Goal: Task Accomplishment & Management: Manage account settings

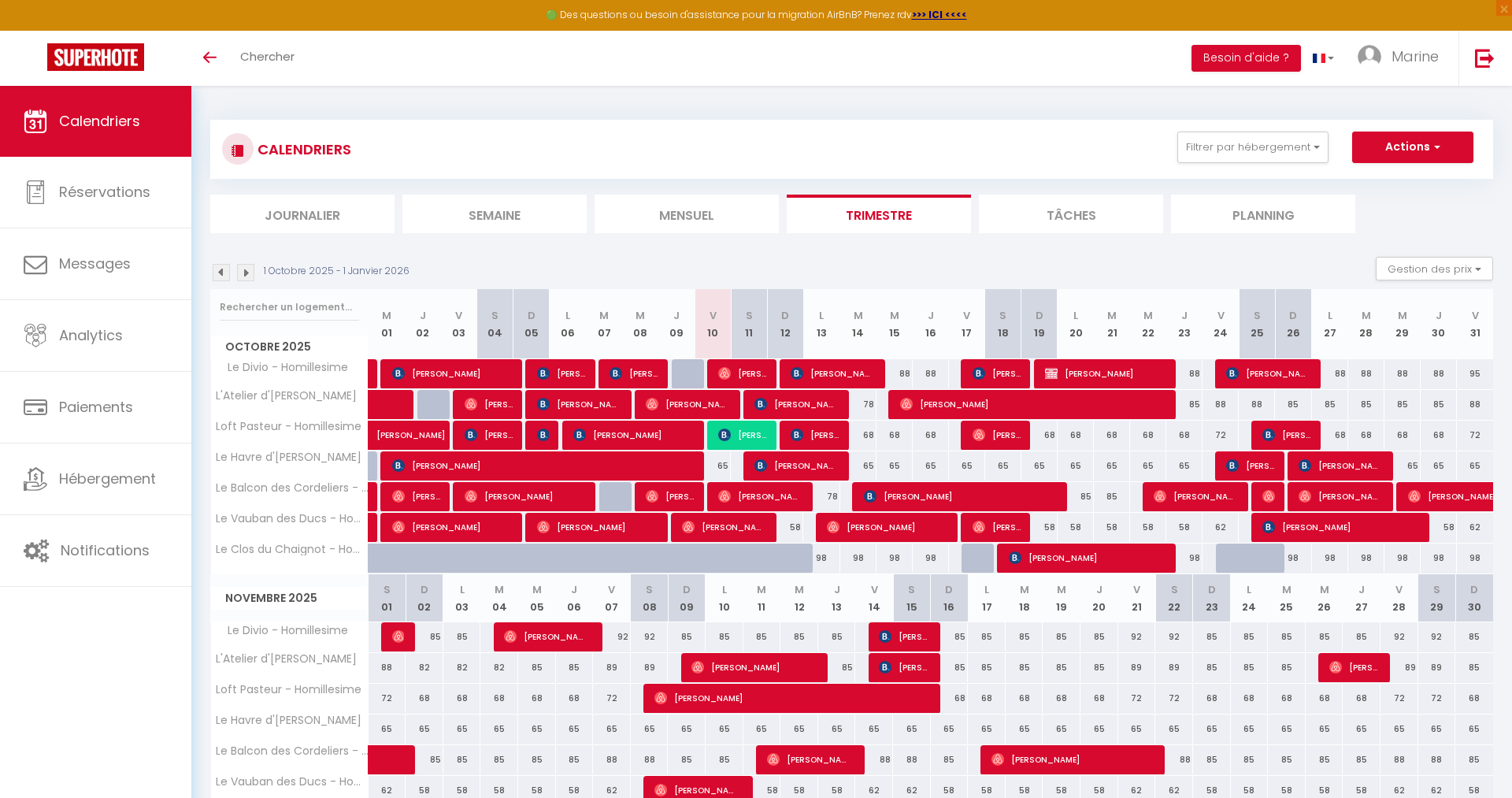
click at [827, 463] on span "[PERSON_NAME]" at bounding box center [797, 465] width 84 height 30
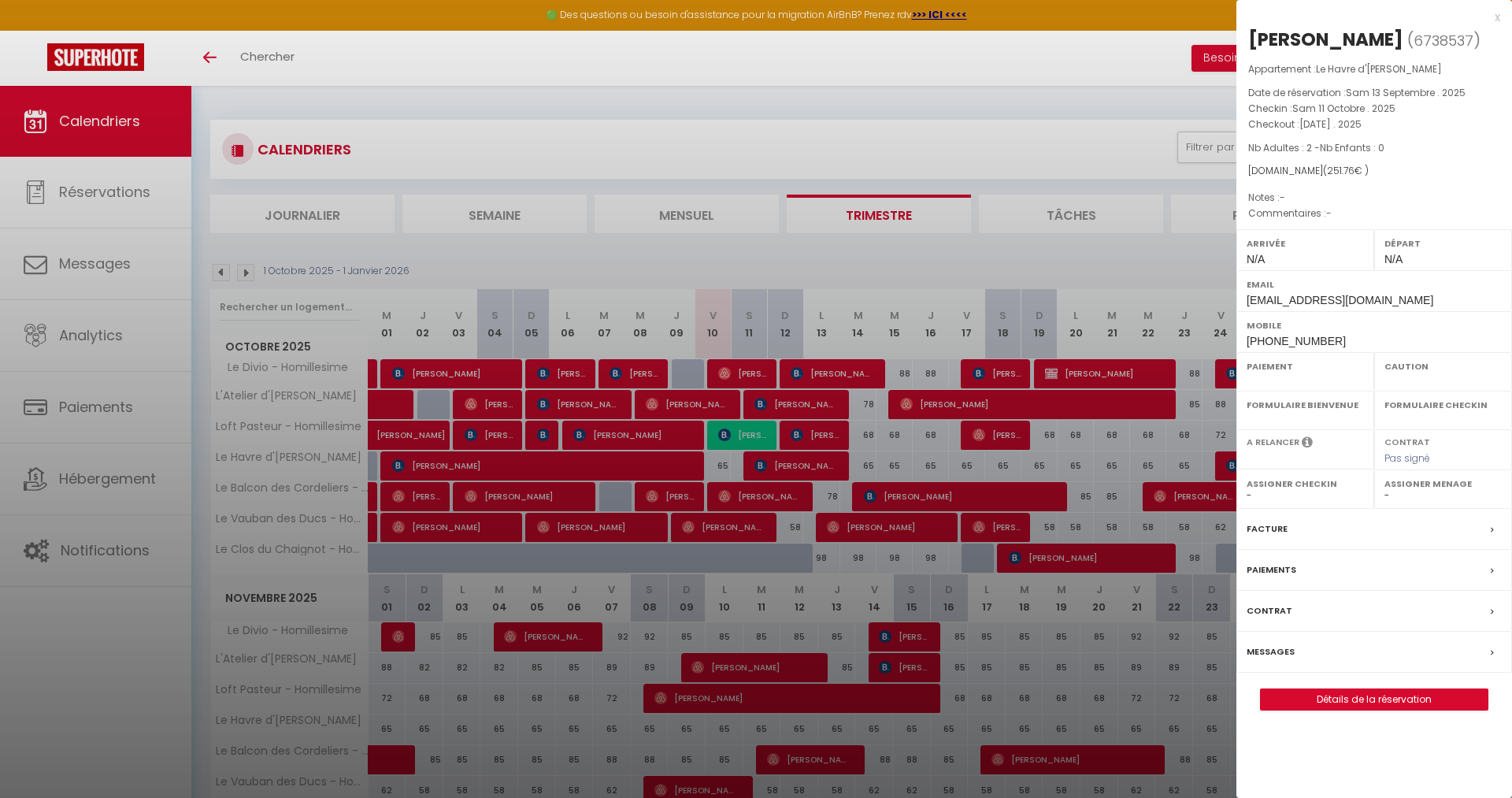
select select "OK"
select select "KO"
select select "0"
select select "1"
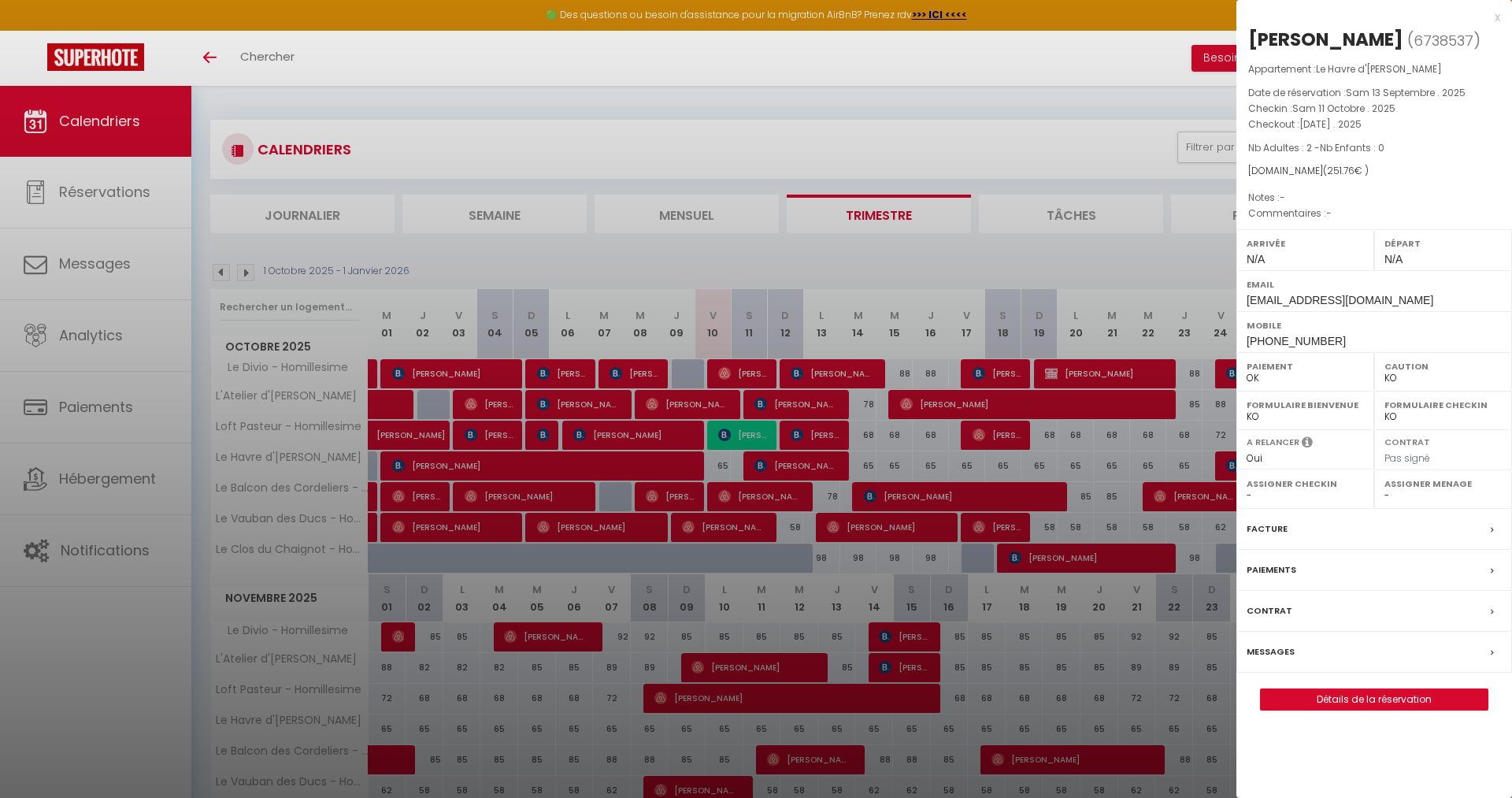
select select
click at [730, 461] on div at bounding box center [756, 399] width 1512 height 798
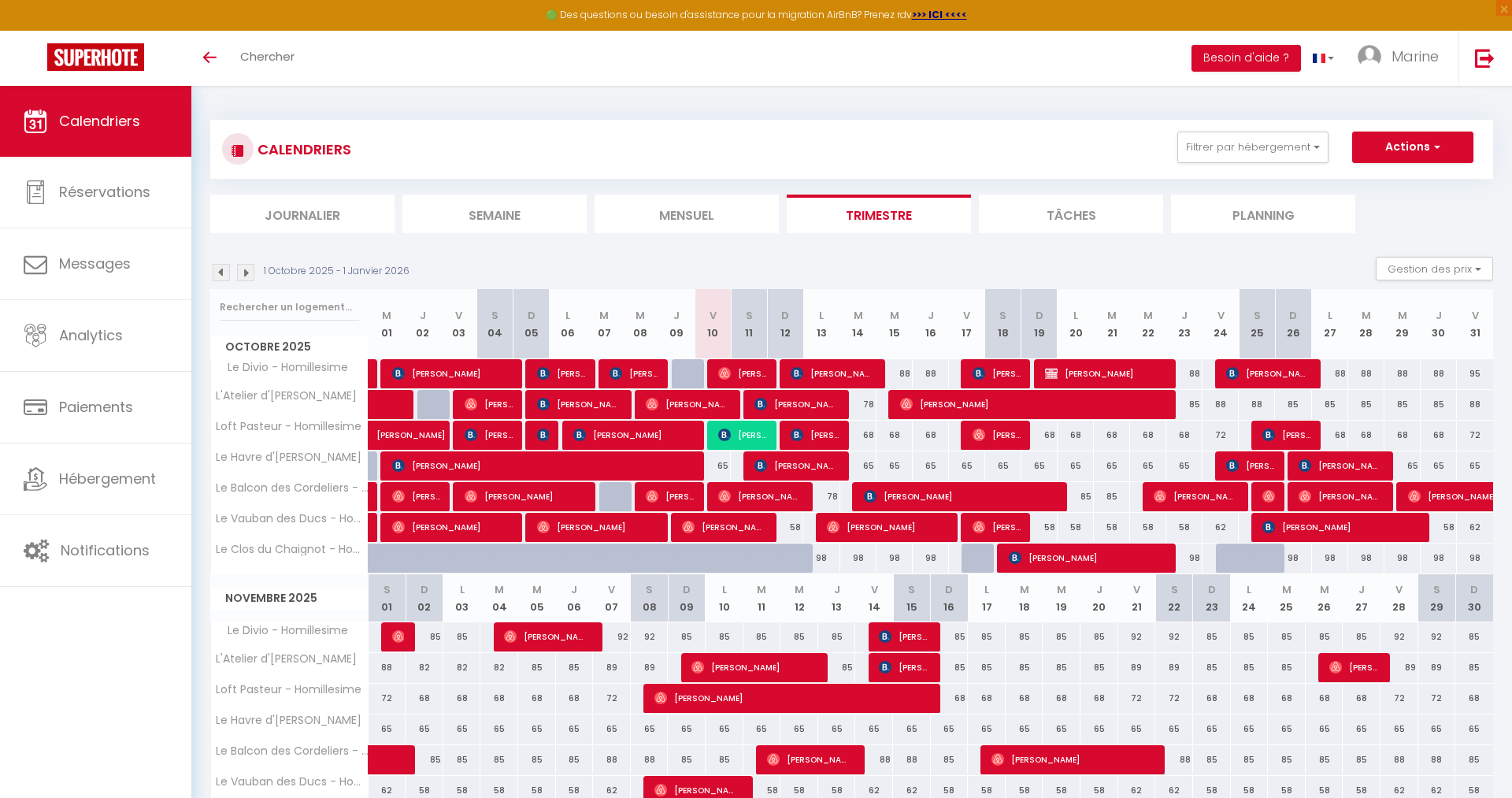
click at [752, 434] on span "[PERSON_NAME]" at bounding box center [742, 434] width 48 height 30
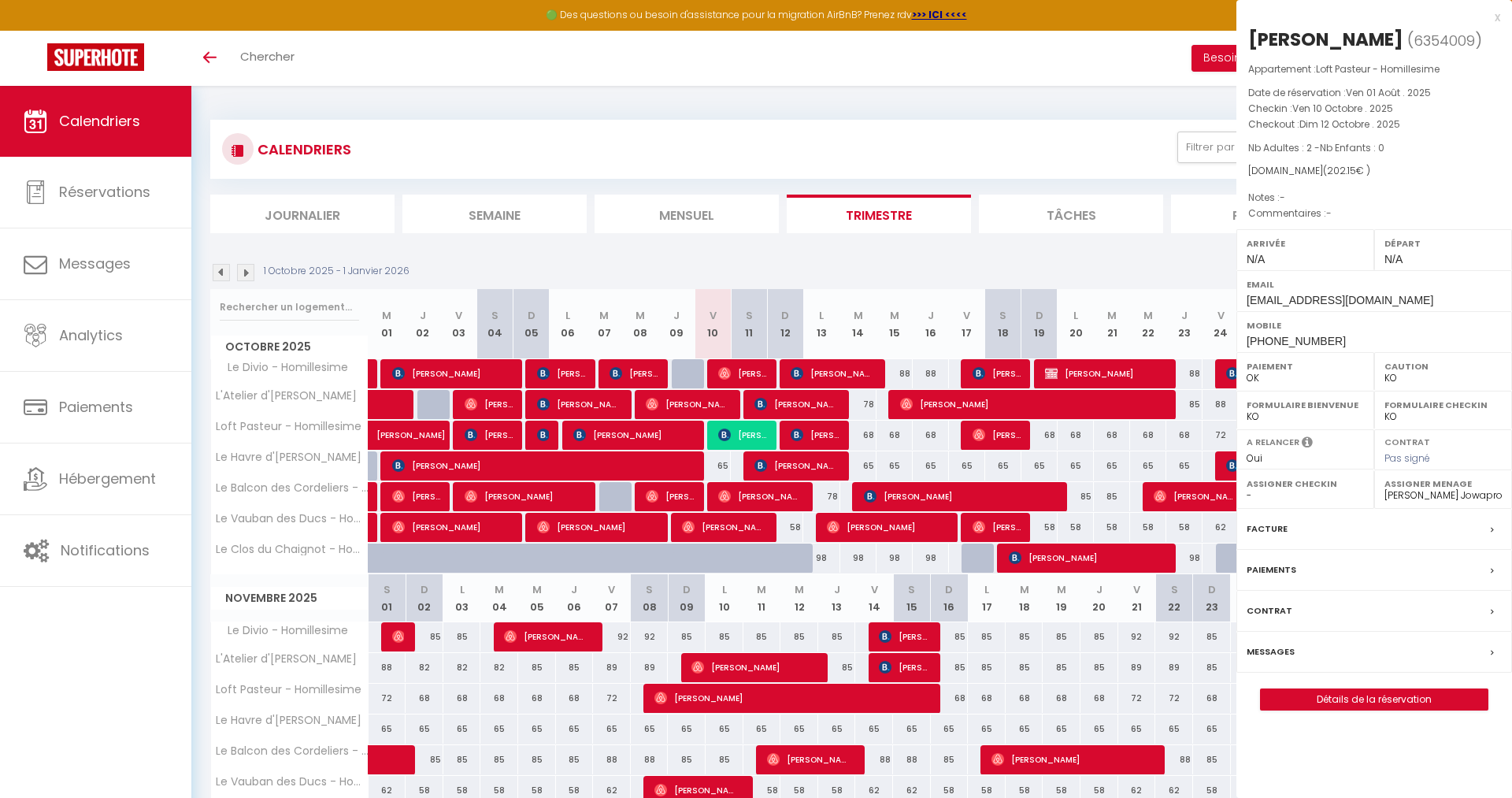
select select "36675"
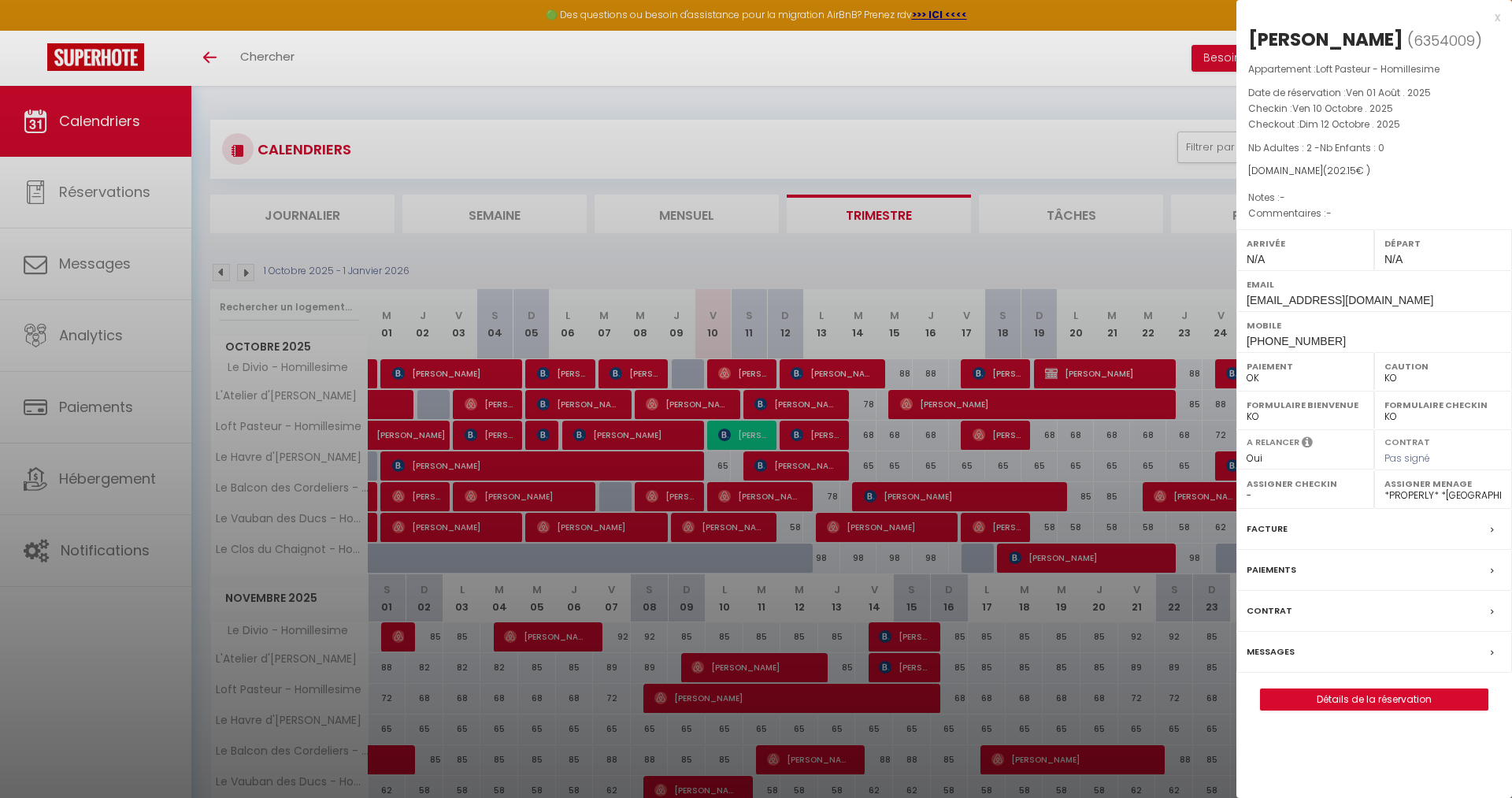
click at [1405, 385] on select "OK KO" at bounding box center [1443, 378] width 118 height 14
select select "OK"
click option "OK" at bounding box center [0, 0] width 0 height 0
click at [1272, 660] on label "Messages" at bounding box center [1271, 652] width 48 height 16
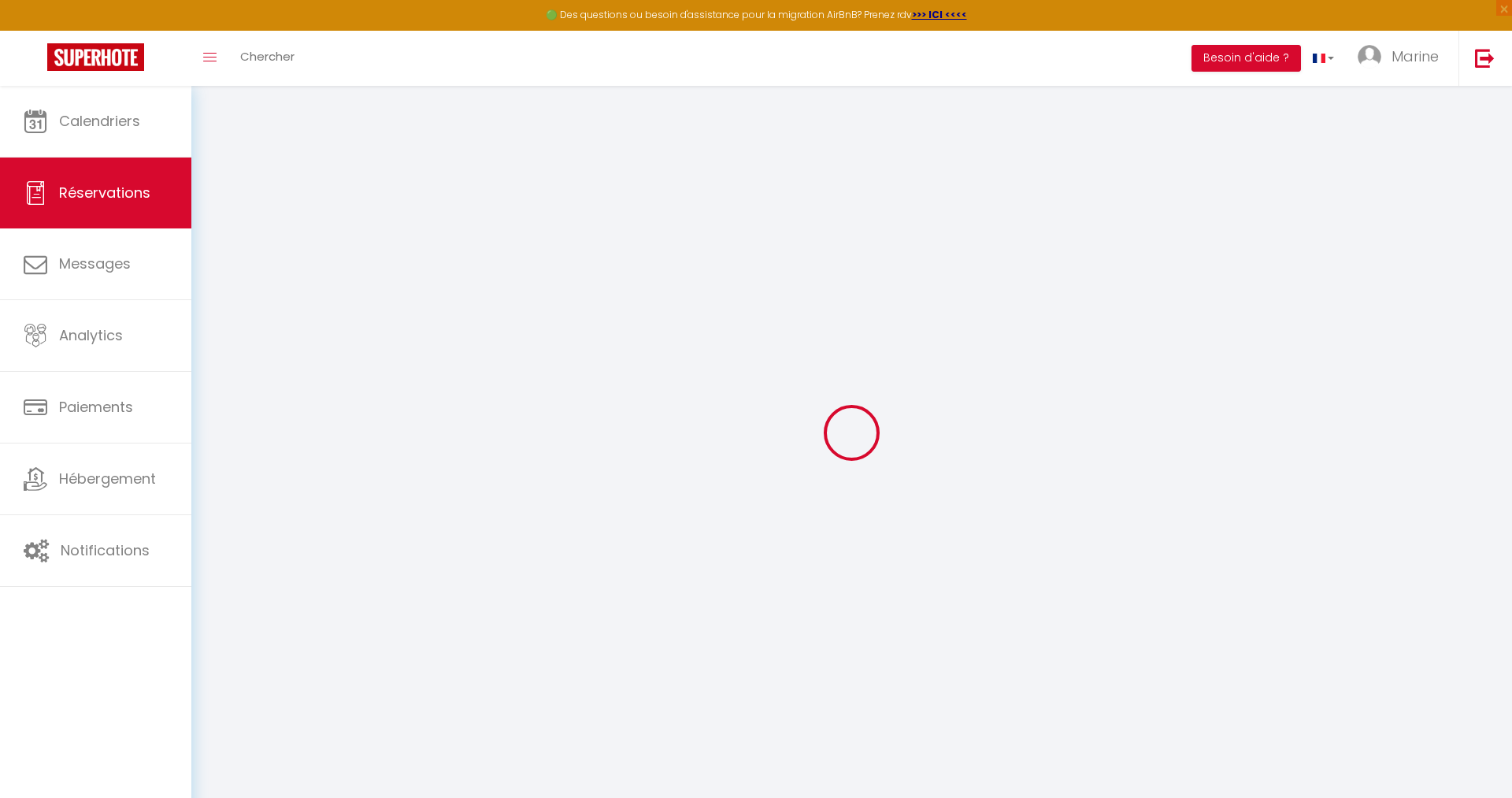
select select
checkbox input "false"
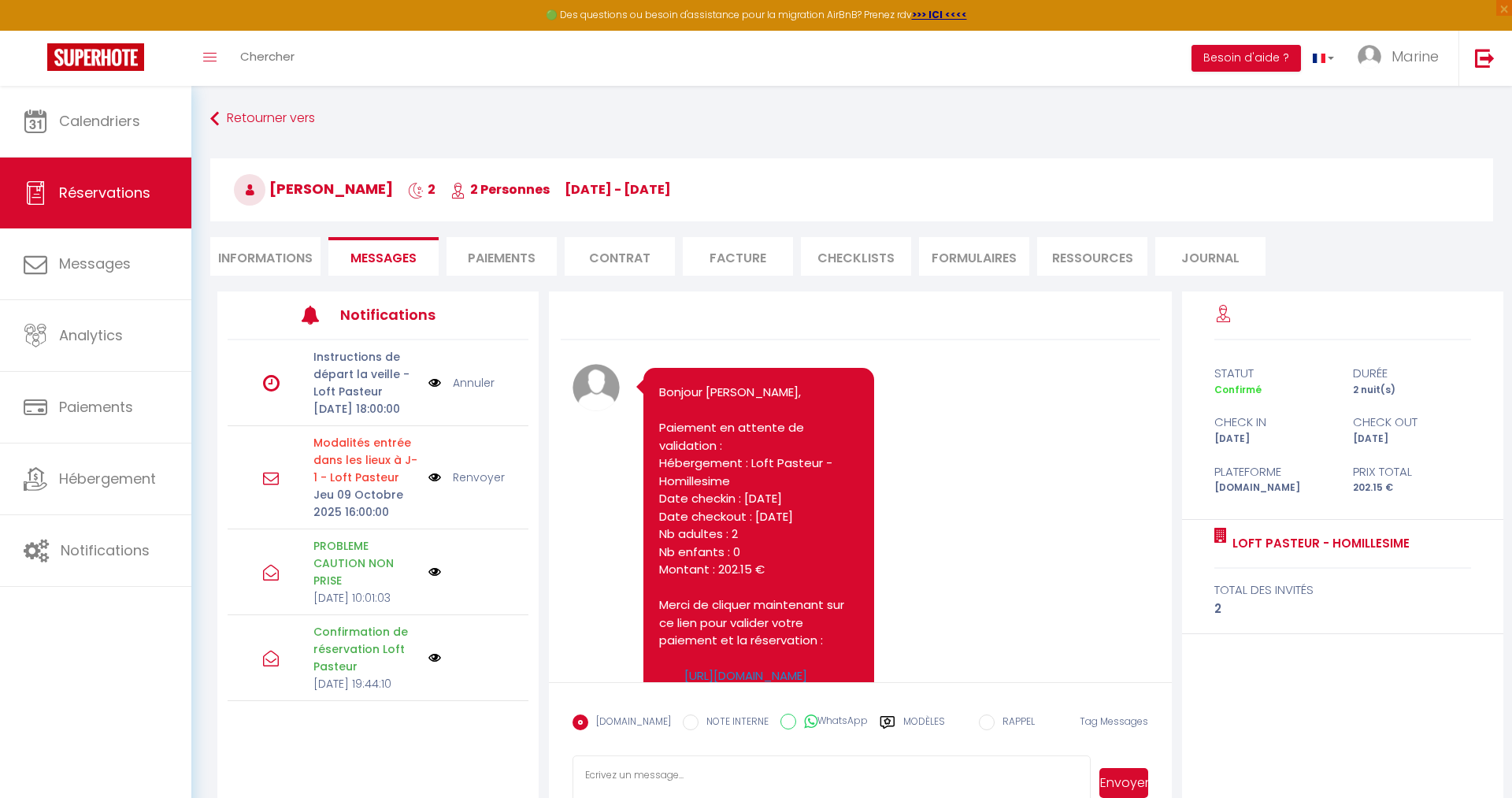
scroll to position [4220, 0]
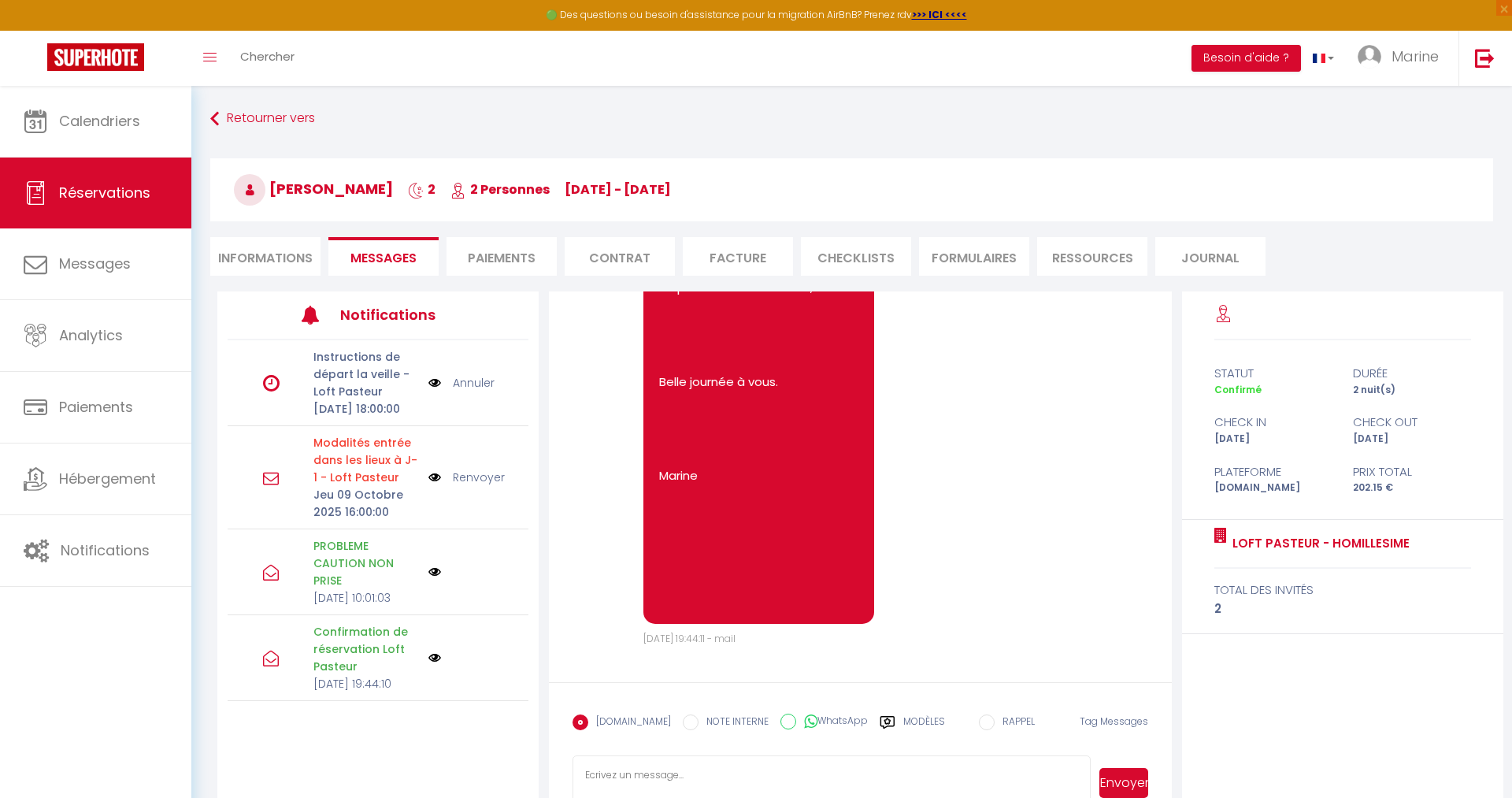
click at [476, 487] on link "Renvoyer" at bounding box center [479, 477] width 52 height 17
